Goal: Information Seeking & Learning: Learn about a topic

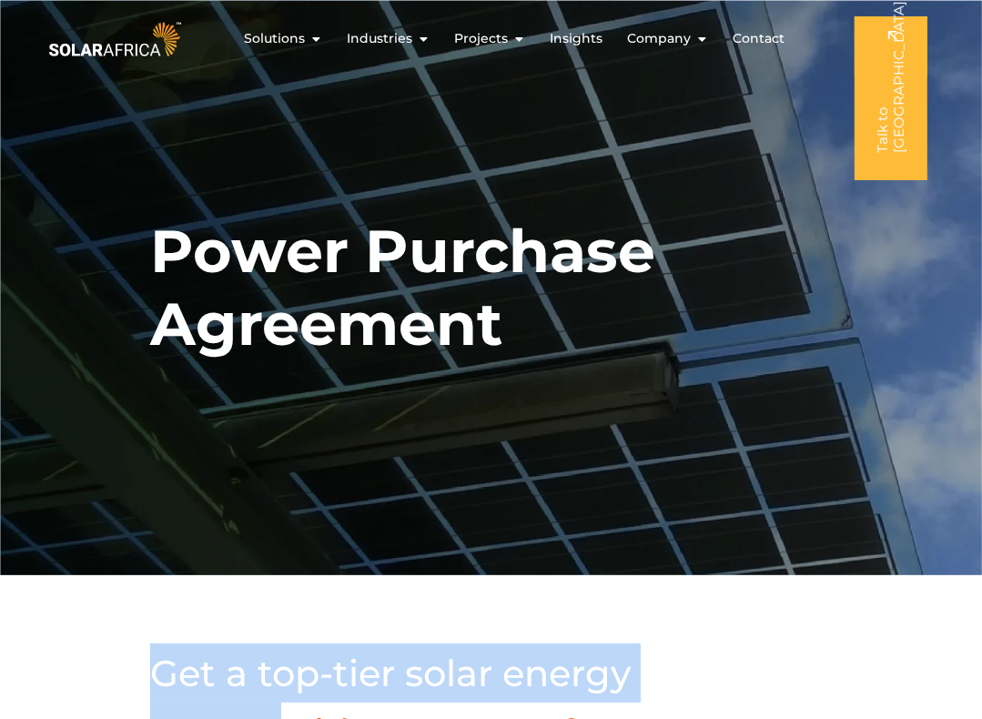
drag, startPoint x: 821, startPoint y: 606, endPoint x: 796, endPoint y: 550, distance: 61.5
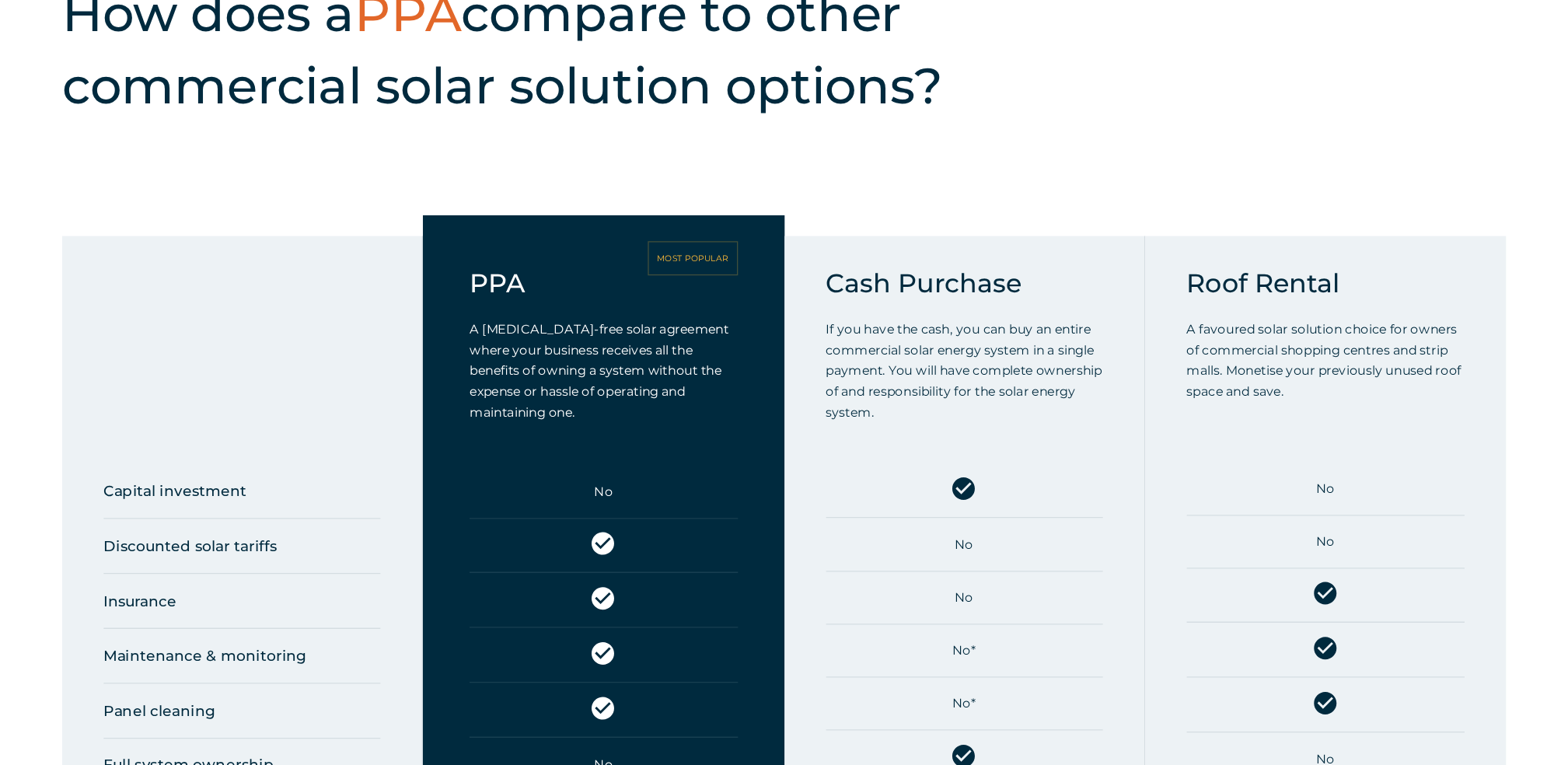
scroll to position [1243, 0]
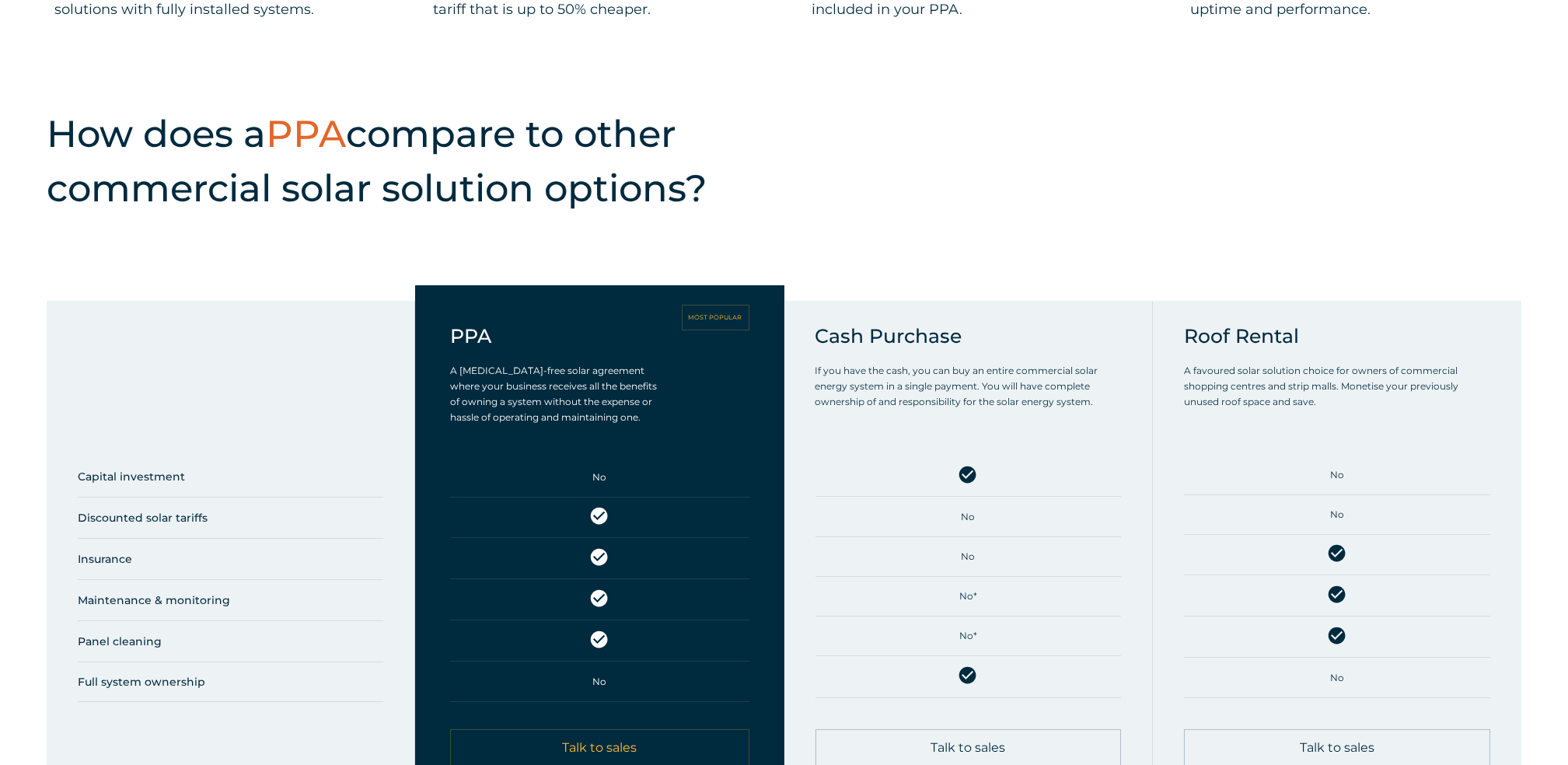
drag, startPoint x: 1155, startPoint y: 0, endPoint x: 1046, endPoint y: 172, distance: 203.6
click at [939, 176] on div "How does a PPA compare to other commercial solar solution options?" at bounding box center [784, 196] width 1568 height 178
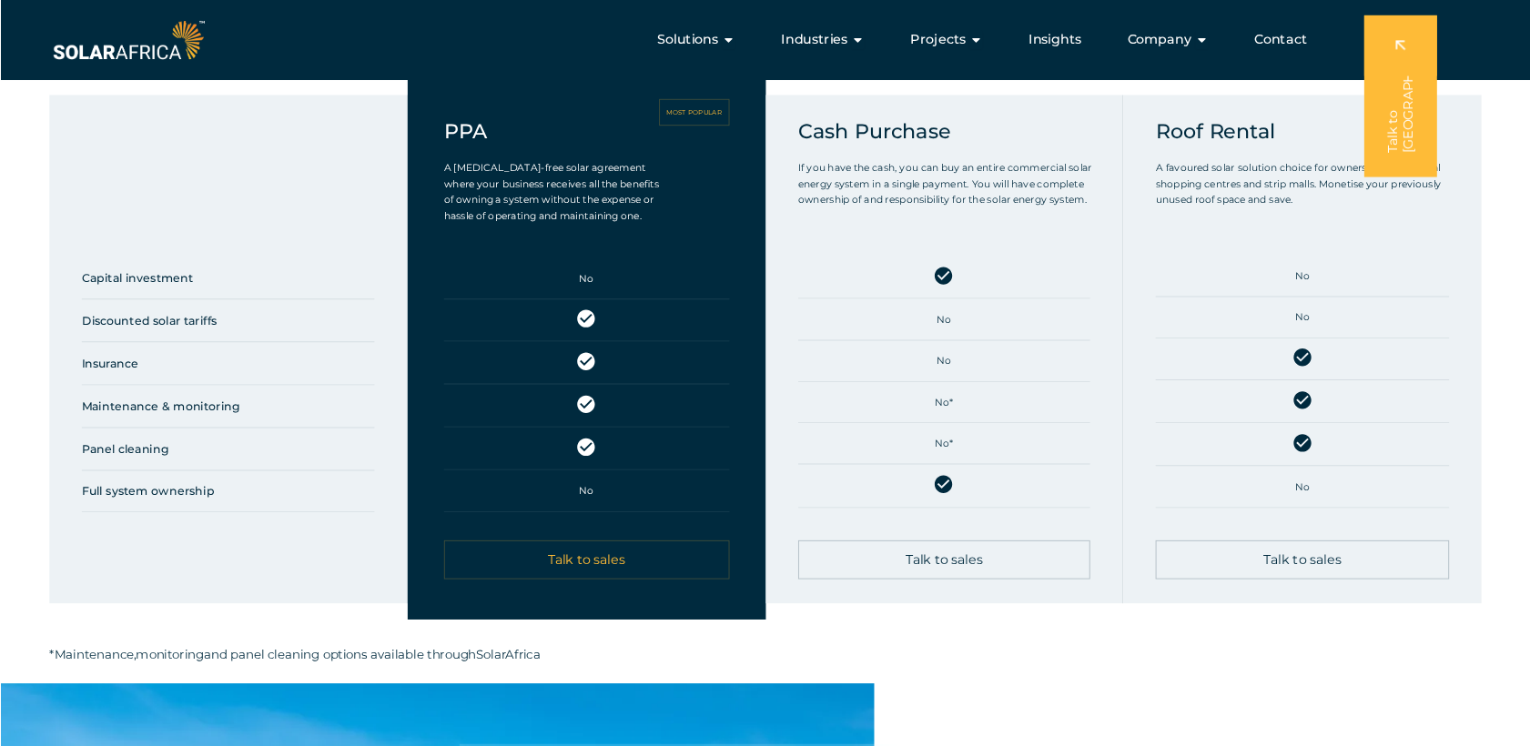
scroll to position [1684, 0]
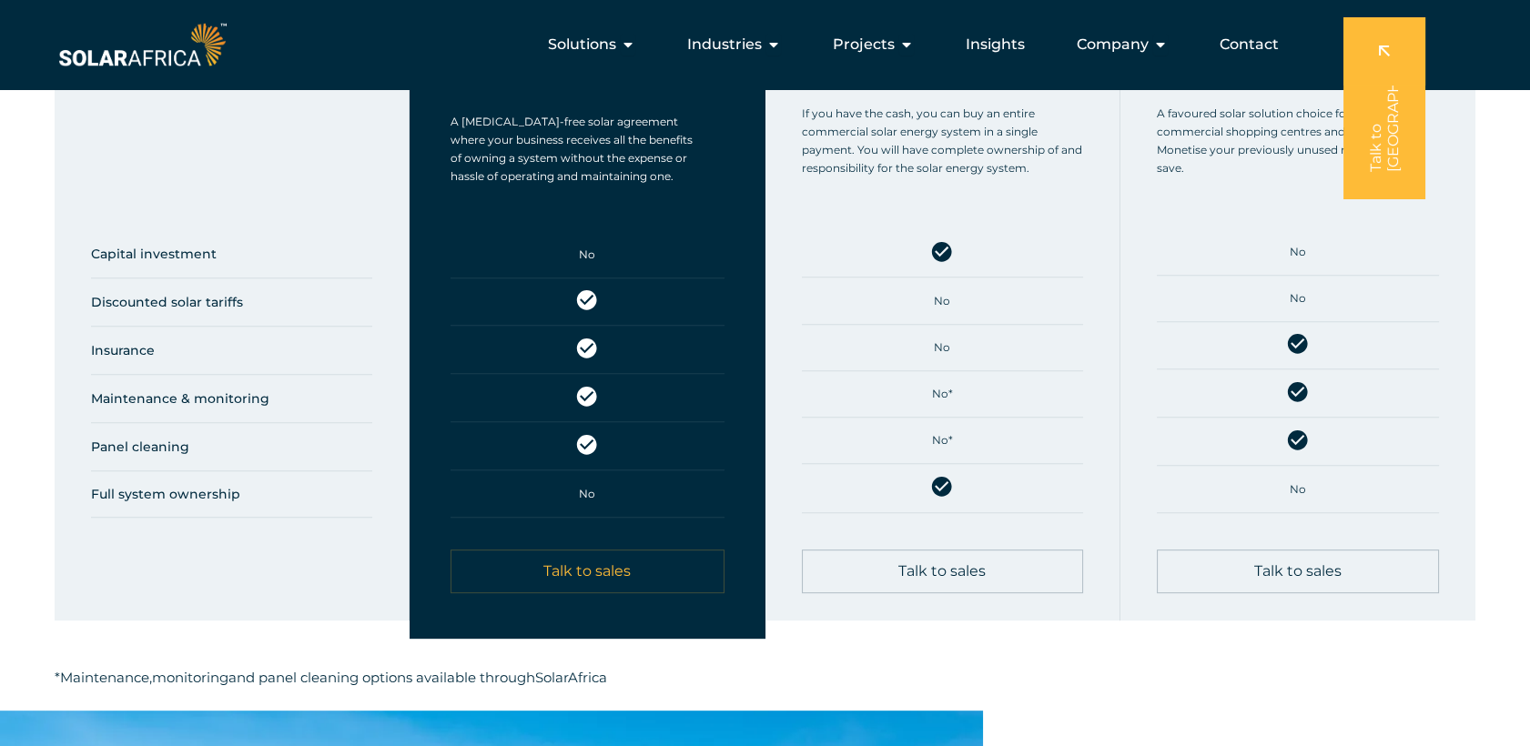
drag, startPoint x: 1788, startPoint y: 0, endPoint x: 1017, endPoint y: 608, distance: 981.8
click at [1017, 608] on div "Capital investment Discounted solar tariffs Insurance Maintenance & monitoring …" at bounding box center [765, 362] width 1530 height 697
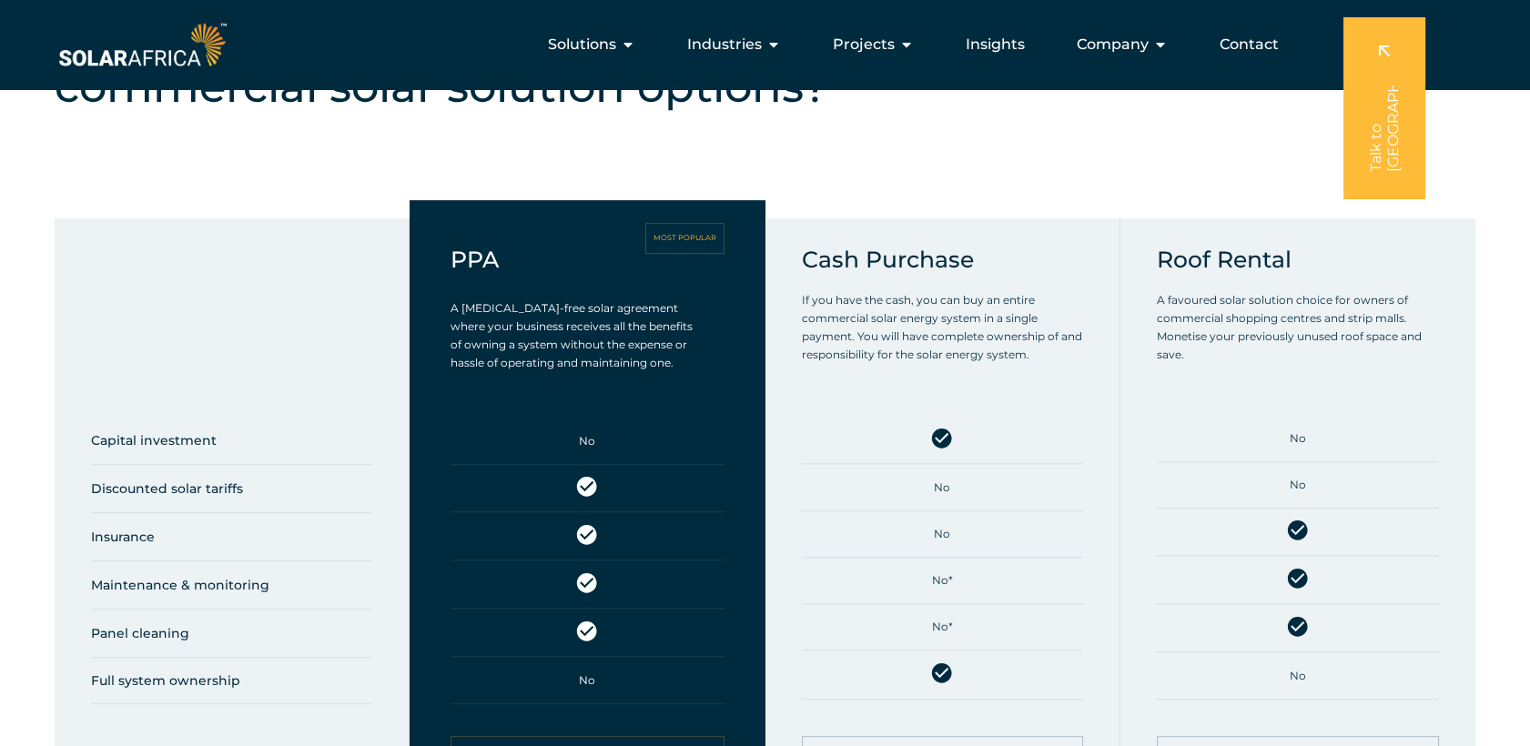
scroll to position [1381, 0]
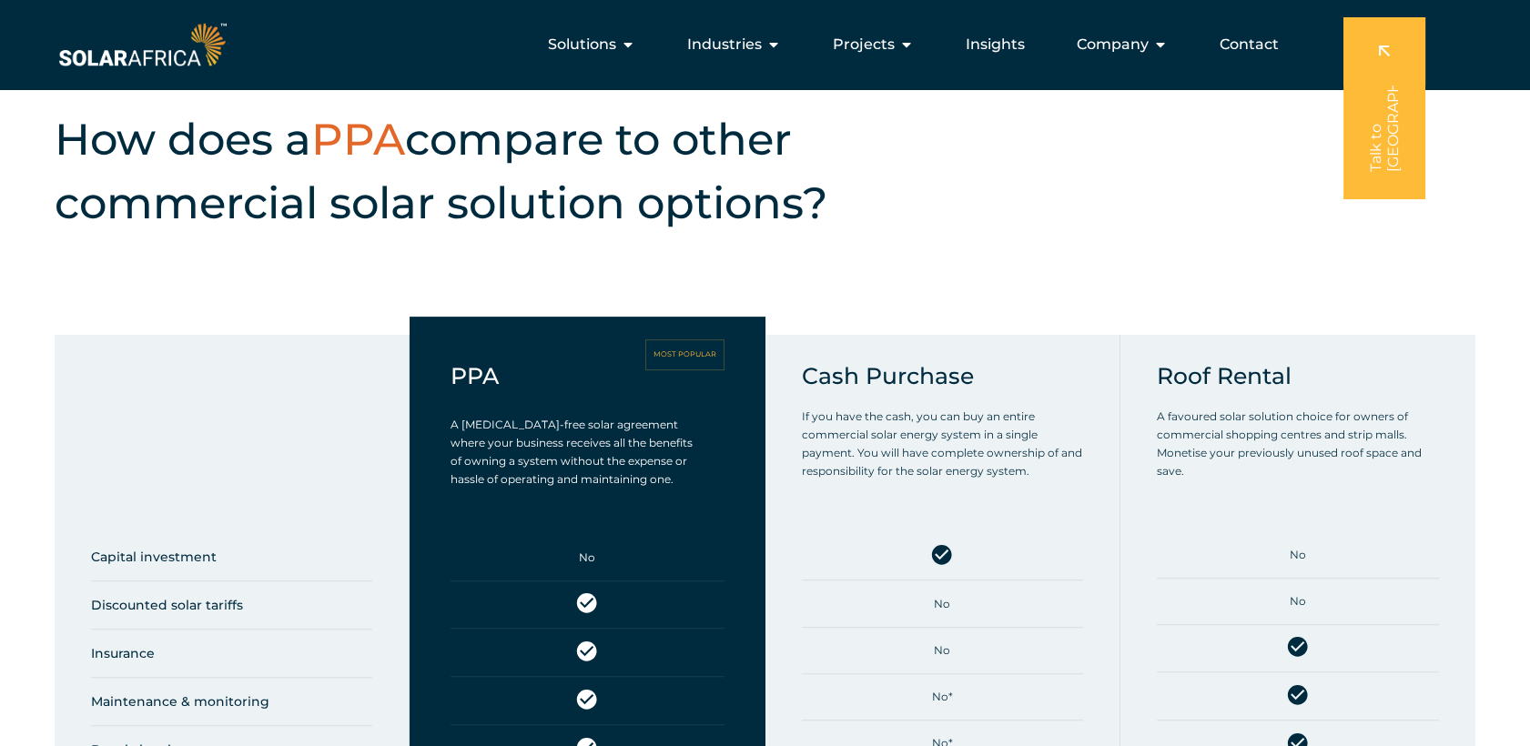
click at [464, 416] on p "A [MEDICAL_DATA]-free solar agreement where your business receives all the bene…" at bounding box center [573, 452] width 244 height 73
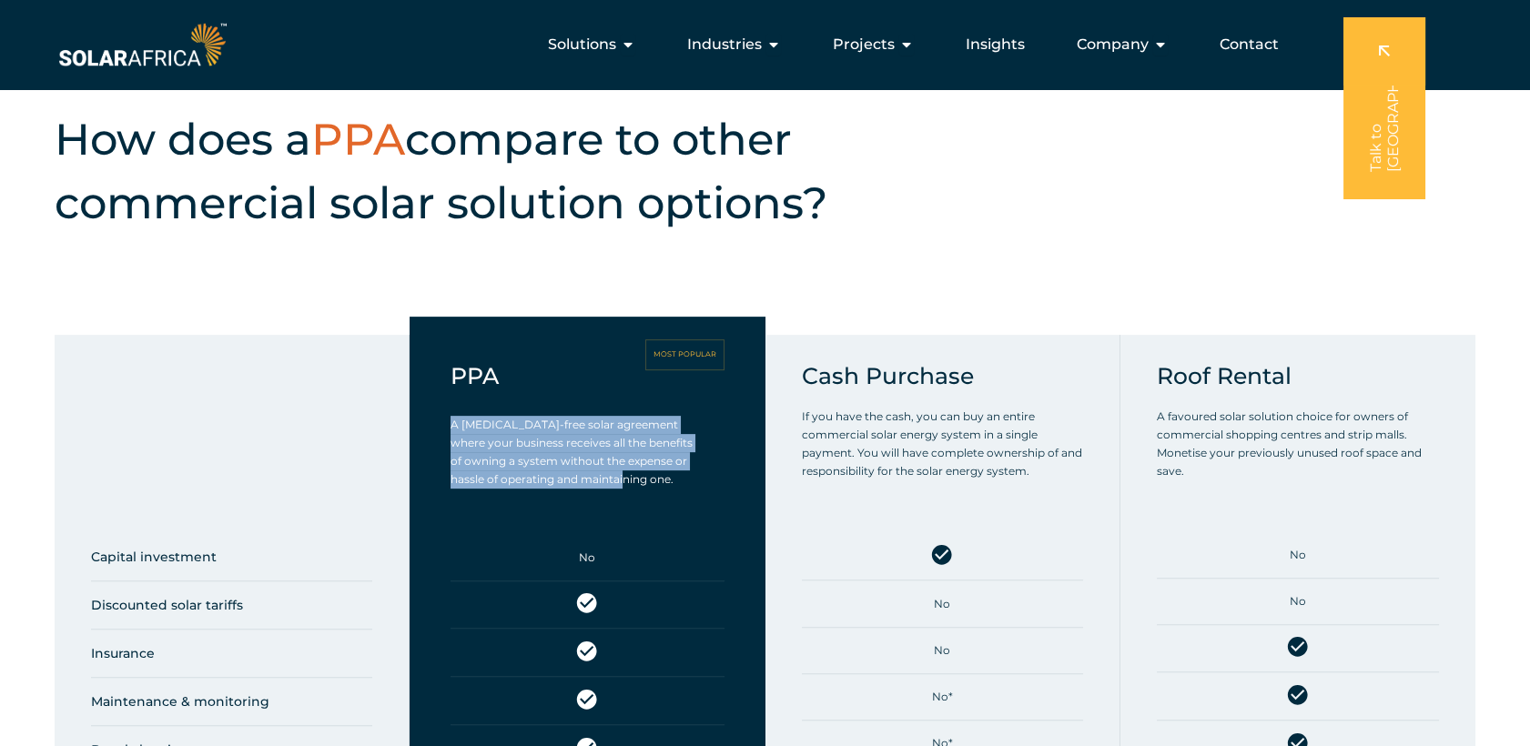
drag, startPoint x: 452, startPoint y: 397, endPoint x: 635, endPoint y: 448, distance: 189.9
click at [635, 448] on p "A [MEDICAL_DATA]-free solar agreement where your business receives all the bene…" at bounding box center [573, 452] width 244 height 73
drag, startPoint x: 635, startPoint y: 448, endPoint x: 611, endPoint y: 425, distance: 33.5
copy span "A [MEDICAL_DATA]-free solar agreement where your business receives all the bene…"
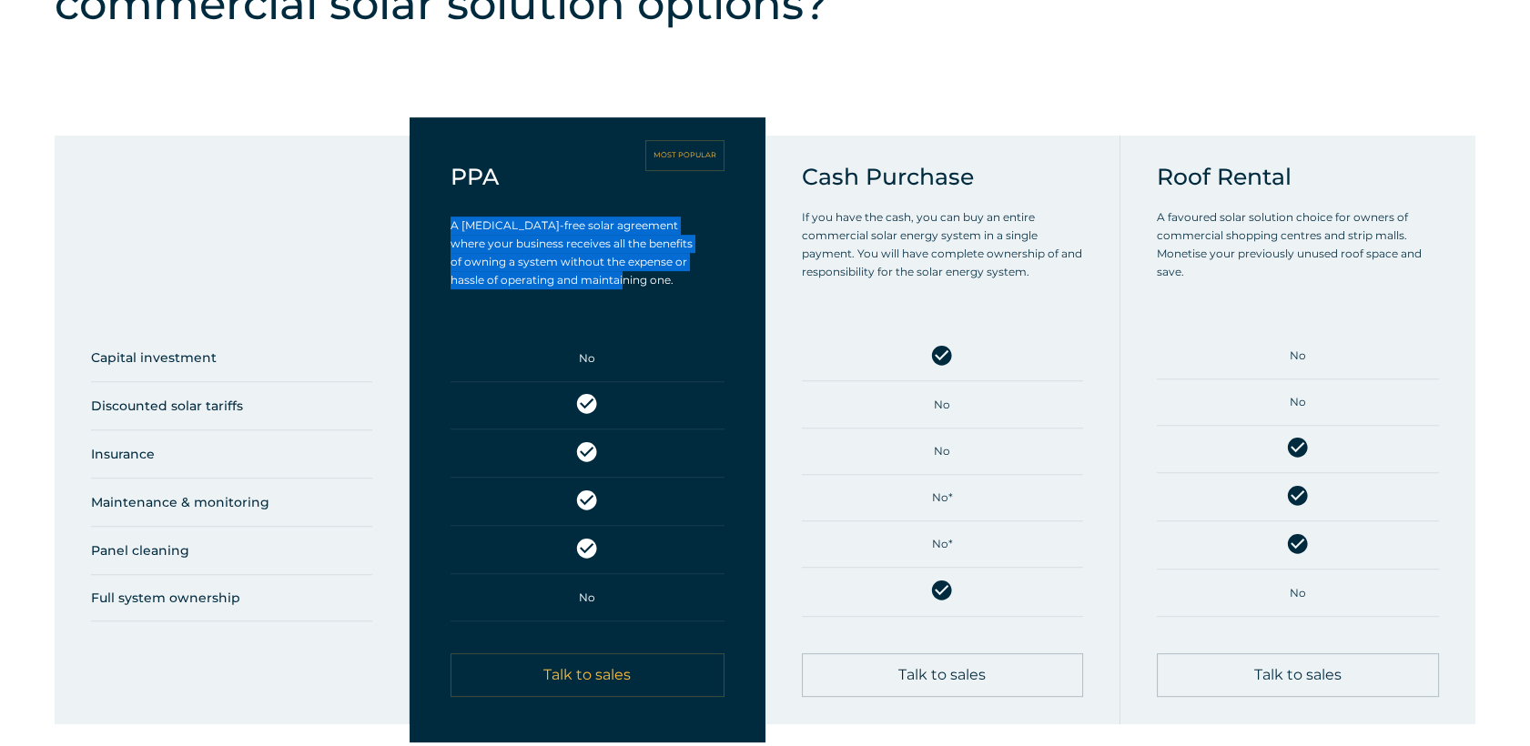
scroll to position [1583, 0]
